Goal: Task Accomplishment & Management: Use online tool/utility

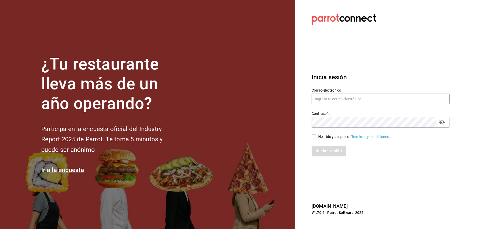
type input "chioslp74@hotmail.com"
click at [348, 96] on input "chioslp74@hotmail.com" at bounding box center [381, 99] width 138 height 11
click at [314, 136] on input "He leído y acepto los Términos y condiciones." at bounding box center [314, 136] width 5 height 5
checkbox input "true"
click at [328, 152] on button "Iniciar sesión" at bounding box center [329, 151] width 35 height 11
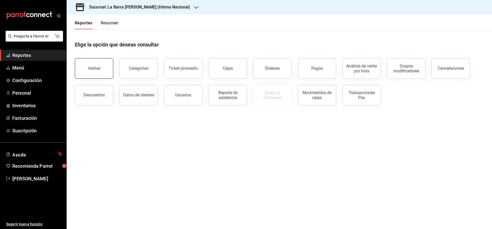
click at [93, 69] on div "Ventas" at bounding box center [94, 68] width 13 height 5
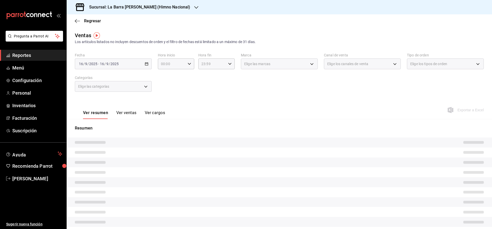
click at [163, 9] on h3 "Sucursal: La Barra [PERSON_NAME] (Himno Nacional)" at bounding box center [137, 7] width 105 height 6
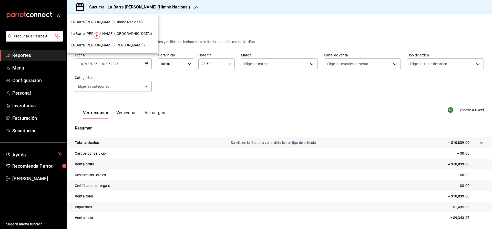
click at [113, 46] on span "La Barra [PERSON_NAME] ([PERSON_NAME])" at bounding box center [108, 45] width 74 height 5
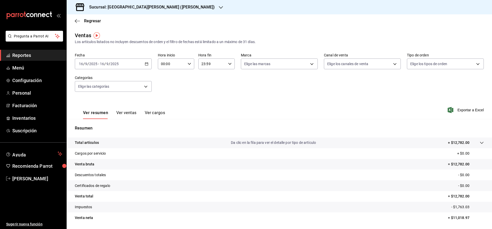
click at [24, 56] on span "Reportes" at bounding box center [37, 55] width 50 height 7
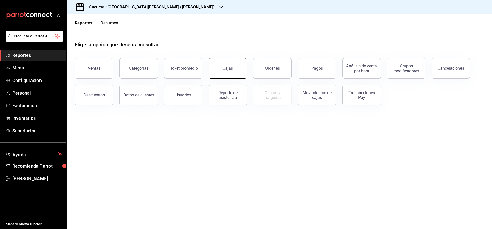
click at [231, 69] on div "Cajas" at bounding box center [228, 68] width 11 height 6
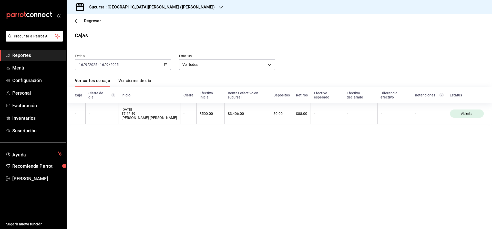
click at [145, 81] on link "Ver cierres de día" at bounding box center [134, 82] width 33 height 9
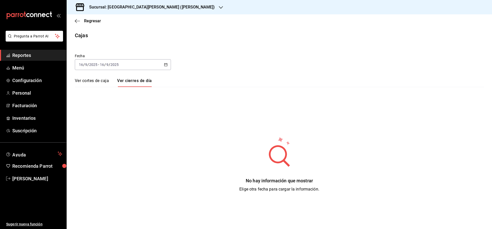
click at [137, 62] on div "[DATE] [DATE] - [DATE] [DATE]" at bounding box center [123, 64] width 96 height 11
click at [94, 135] on li "Rango de fechas" at bounding box center [99, 138] width 48 height 12
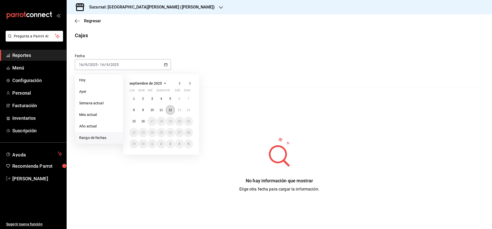
click at [171, 109] on abbr "12" at bounding box center [170, 110] width 3 height 4
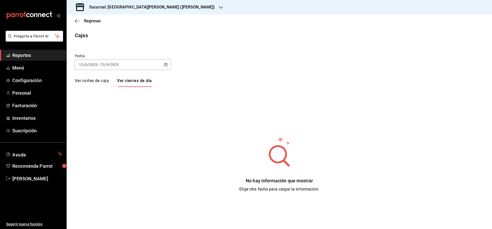
click at [86, 80] on link "Ver cortes de caja" at bounding box center [92, 82] width 34 height 9
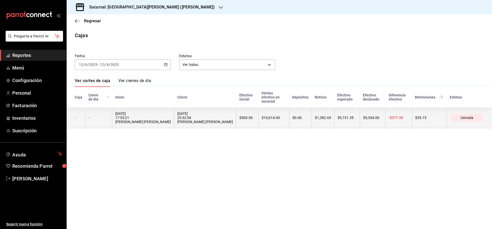
click at [198, 117] on div "[DATE] 23:32:54 [PERSON_NAME] [PERSON_NAME]" at bounding box center [205, 117] width 56 height 12
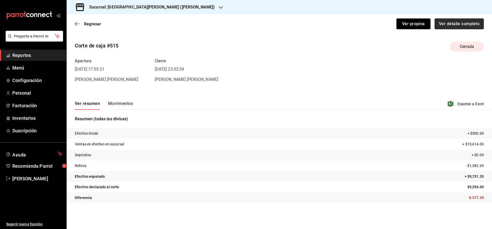
click at [455, 27] on button "Ver detalle completo" at bounding box center [459, 23] width 49 height 11
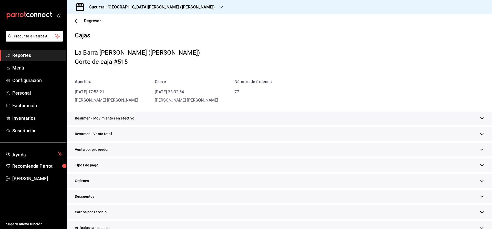
click at [389, 116] on div "Resumen - Movimientos en efectivo" at bounding box center [279, 118] width 425 height 14
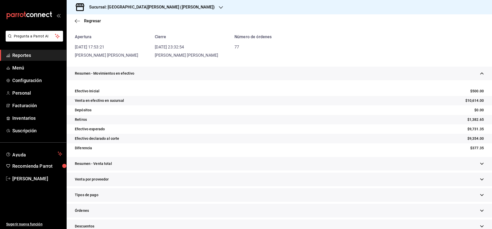
scroll to position [51, 0]
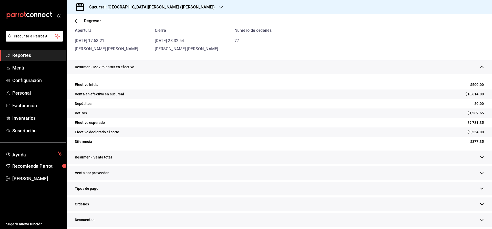
click at [464, 158] on div "Resumen - Venta total" at bounding box center [279, 157] width 425 height 14
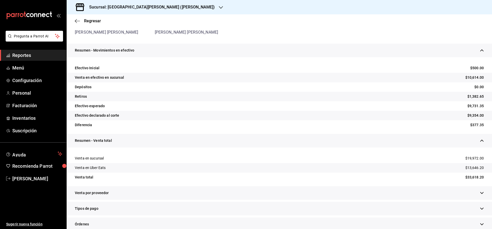
scroll to position [77, 0]
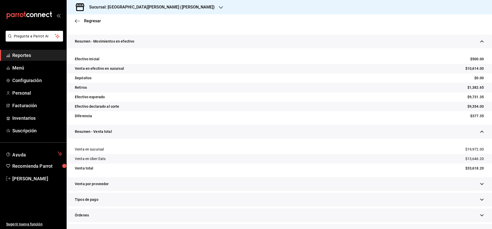
click at [480, 184] on icon "button" at bounding box center [481, 184] width 3 height 2
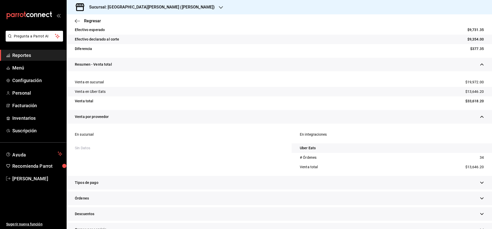
scroll to position [154, 0]
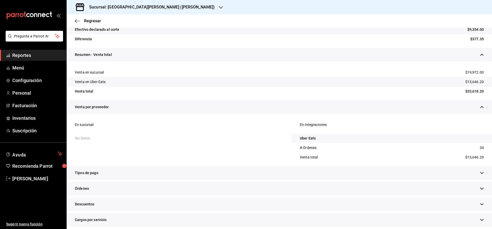
click at [480, 172] on icon "button" at bounding box center [482, 173] width 4 height 4
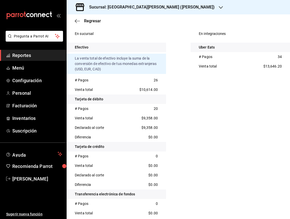
scroll to position [308, 0]
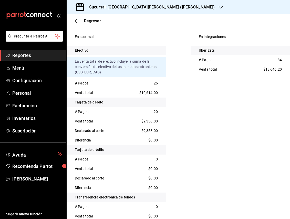
click at [148, 131] on span "$9,358.00" at bounding box center [149, 130] width 16 height 5
click at [78, 20] on icon "button" at bounding box center [77, 21] width 5 height 5
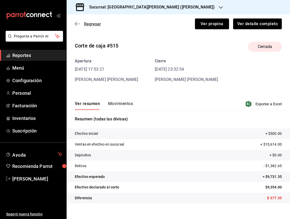
click at [78, 23] on icon "button" at bounding box center [77, 24] width 5 height 5
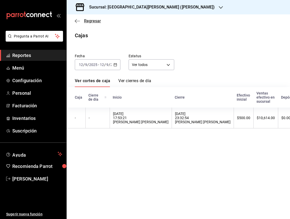
click at [79, 22] on icon "button" at bounding box center [77, 21] width 5 height 5
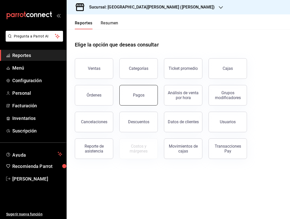
click at [150, 94] on button "Pagos" at bounding box center [138, 95] width 38 height 21
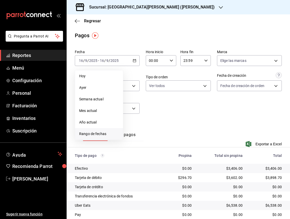
click at [93, 134] on span "Rango de fechas" at bounding box center [99, 133] width 40 height 5
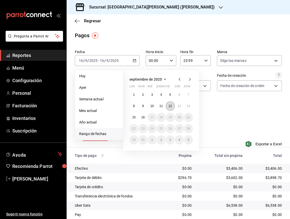
click at [170, 105] on abbr "12" at bounding box center [170, 106] width 3 height 4
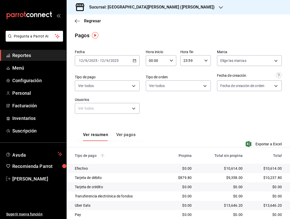
scroll to position [18, 0]
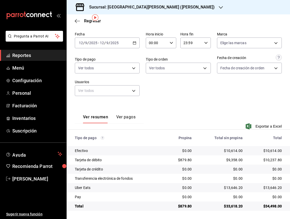
click at [124, 117] on button "Ver pagos" at bounding box center [125, 118] width 19 height 9
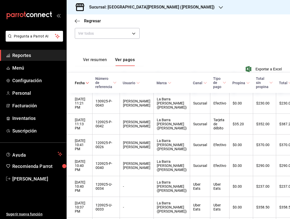
scroll to position [95, 0]
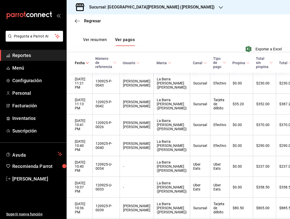
click at [223, 64] on icon at bounding box center [225, 63] width 4 height 4
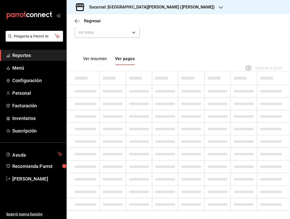
scroll to position [95, 0]
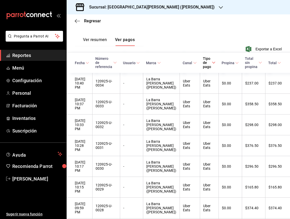
click at [212, 63] on icon at bounding box center [214, 63] width 4 height 4
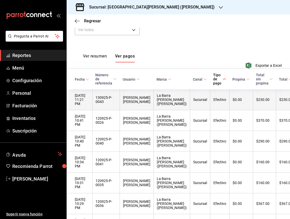
scroll to position [95, 0]
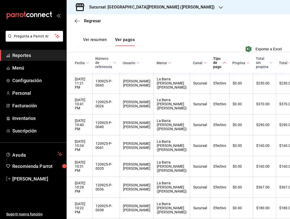
click at [223, 64] on icon at bounding box center [225, 63] width 4 height 4
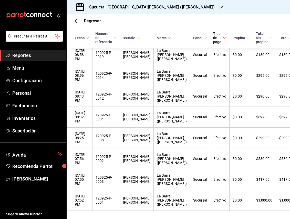
scroll to position [1722, 0]
click at [256, 15] on div "$592.00" at bounding box center [264, 13] width 17 height 4
click at [211, 24] on th "Efectivo" at bounding box center [219, 13] width 19 height 21
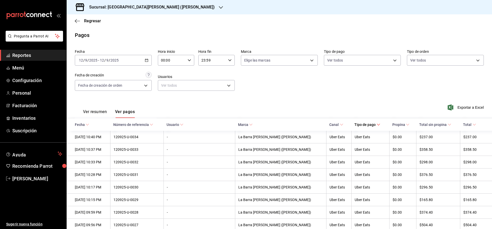
scroll to position [0, 0]
click at [470, 107] on span "Exportar a Excel" at bounding box center [466, 108] width 35 height 6
click at [77, 22] on icon "button" at bounding box center [77, 21] width 5 height 5
